Goal: Task Accomplishment & Management: Manage account settings

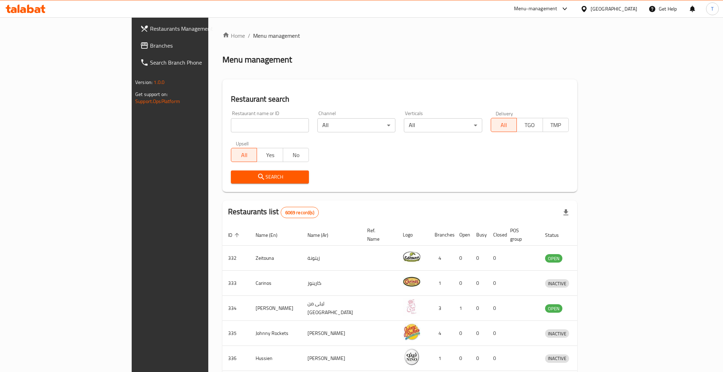
click at [212, 121] on div at bounding box center [361, 186] width 723 height 372
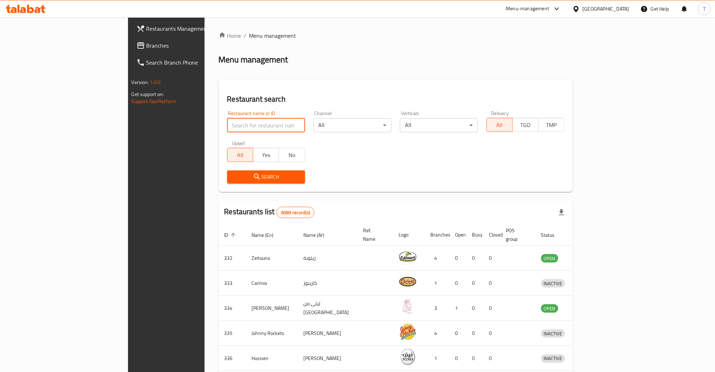
click at [227, 127] on input "search" at bounding box center [266, 125] width 78 height 14
type input "Subway"
click button "Search" at bounding box center [266, 176] width 78 height 13
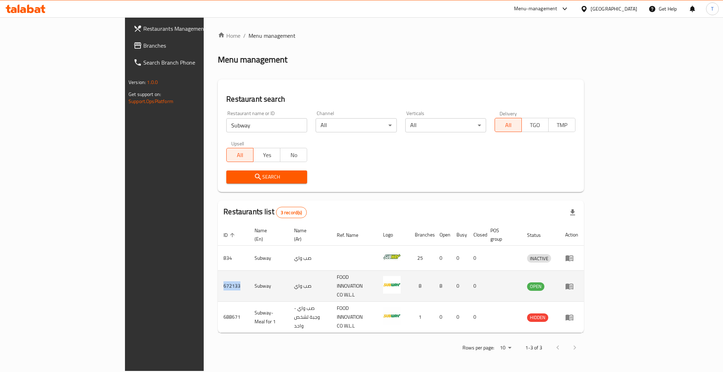
drag, startPoint x: 156, startPoint y: 277, endPoint x: 139, endPoint y: 277, distance: 17.3
click at [218, 277] on td "672133" at bounding box center [233, 286] width 31 height 31
copy td "672133"
click at [572, 285] on icon "enhanced table" at bounding box center [571, 286] width 2 height 3
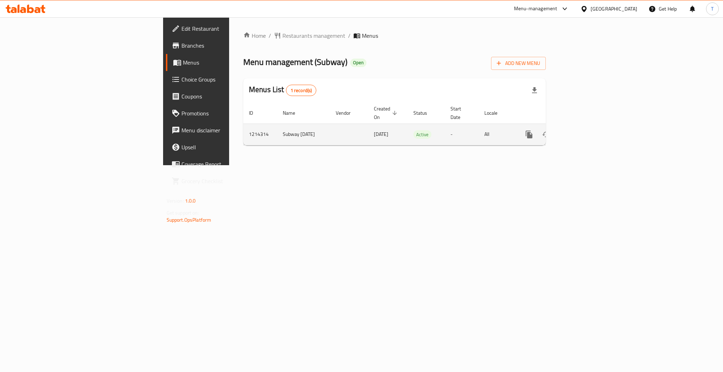
click at [594, 136] on td "enhanced table" at bounding box center [554, 135] width 79 height 22
click at [584, 130] on icon "enhanced table" at bounding box center [580, 134] width 8 height 8
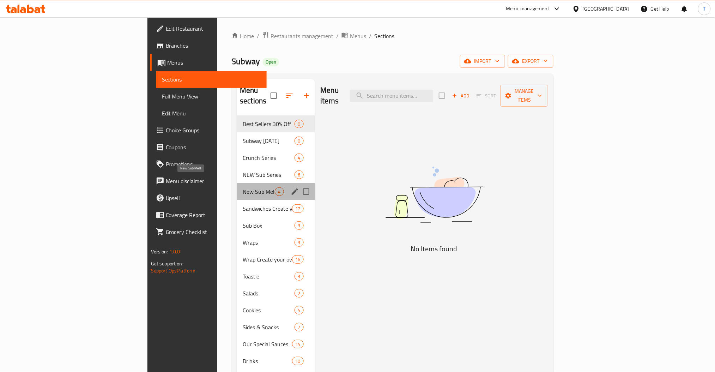
click at [243, 187] on span "New Sub Melt" at bounding box center [259, 191] width 32 height 8
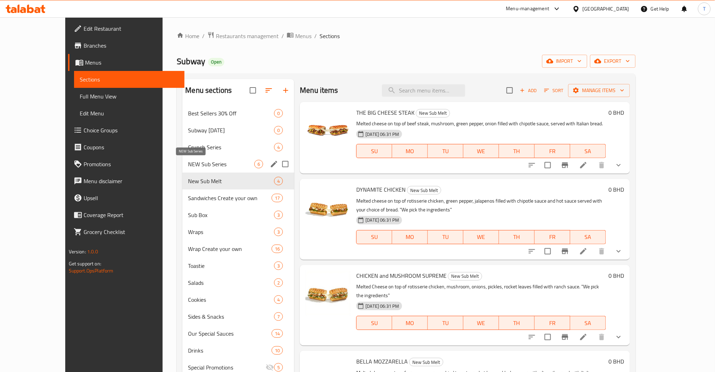
click at [190, 162] on span "NEW Sub Series" at bounding box center [221, 164] width 66 height 8
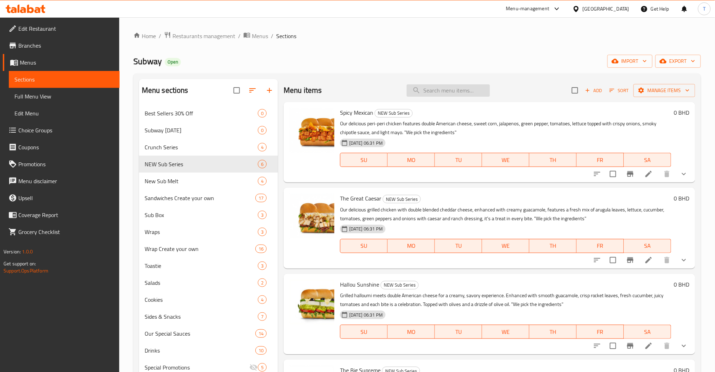
click at [438, 91] on input "search" at bounding box center [448, 90] width 83 height 12
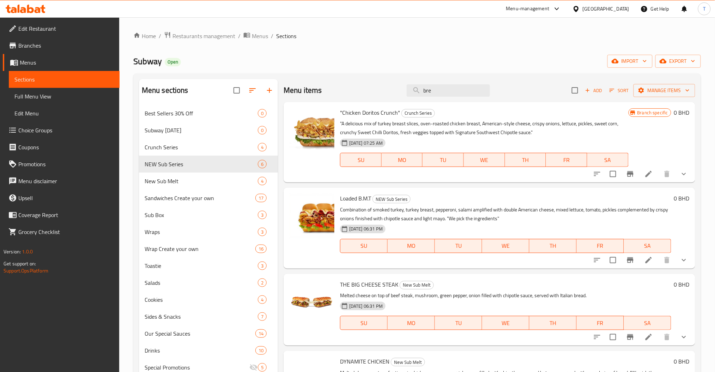
type input "bre"
drag, startPoint x: 376, startPoint y: 93, endPoint x: 369, endPoint y: 93, distance: 7.1
click at [369, 93] on div "Menu items bre Add Sort Manage items" at bounding box center [490, 90] width 412 height 23
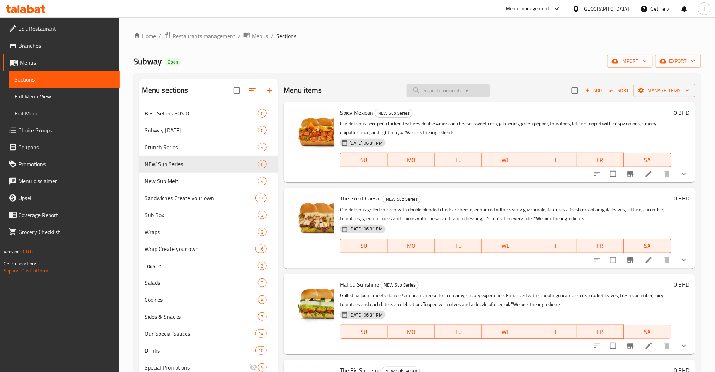
click at [444, 89] on input "search" at bounding box center [448, 90] width 83 height 12
type input "r"
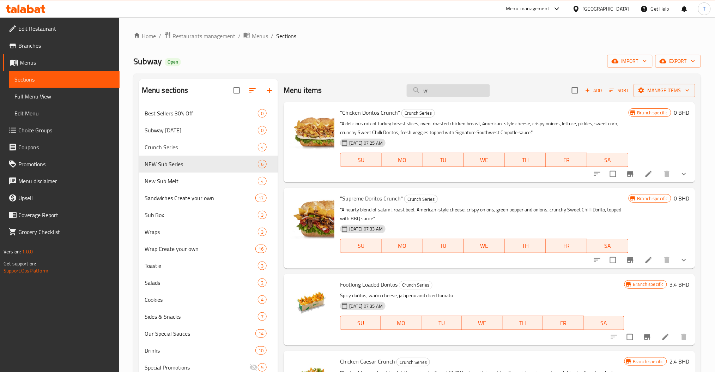
type input "v"
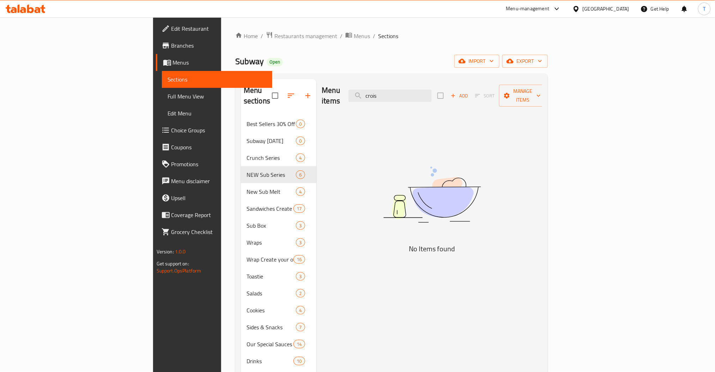
type input "crois"
